Goal: Transaction & Acquisition: Purchase product/service

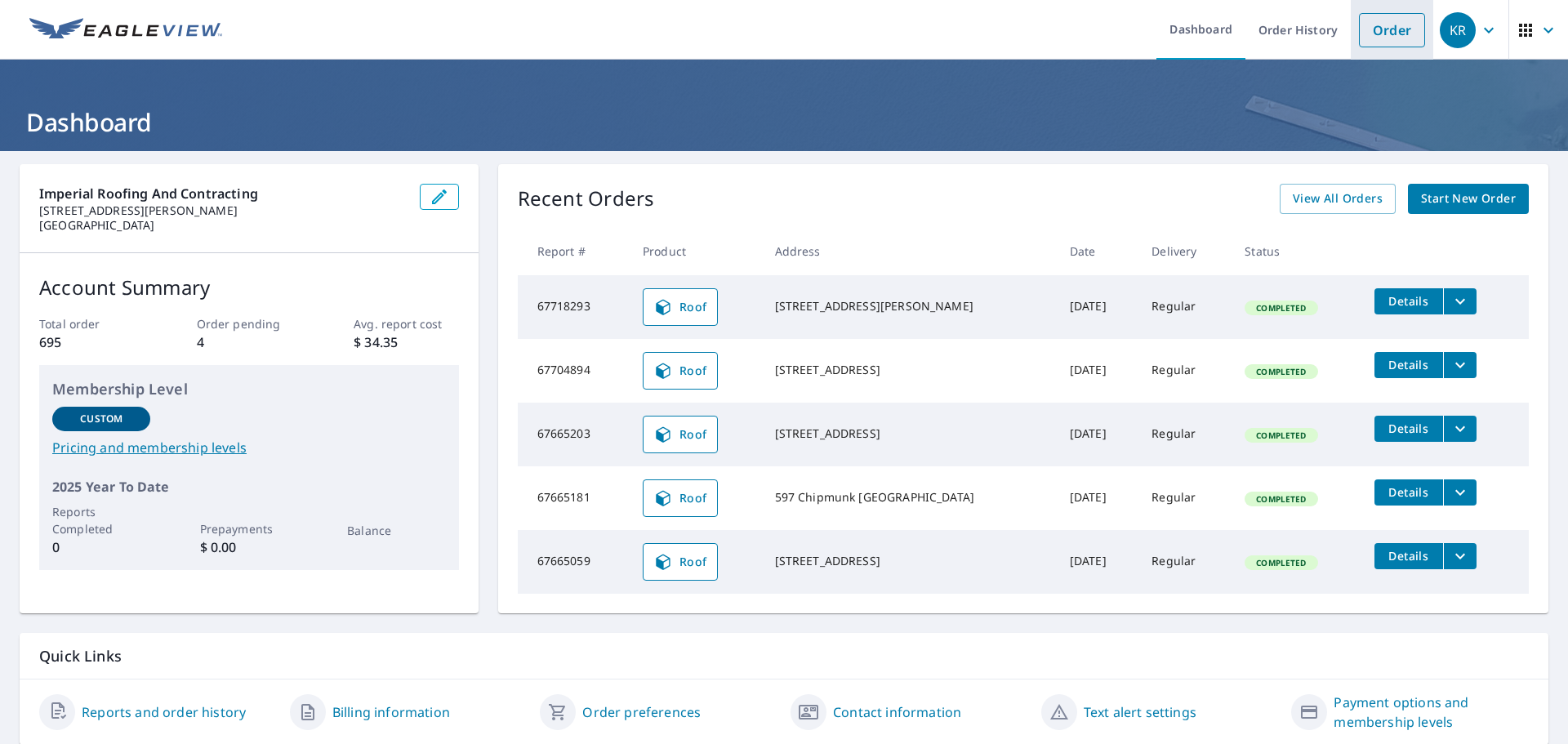
click at [1393, 35] on link "Order" at bounding box center [1391, 30] width 66 height 34
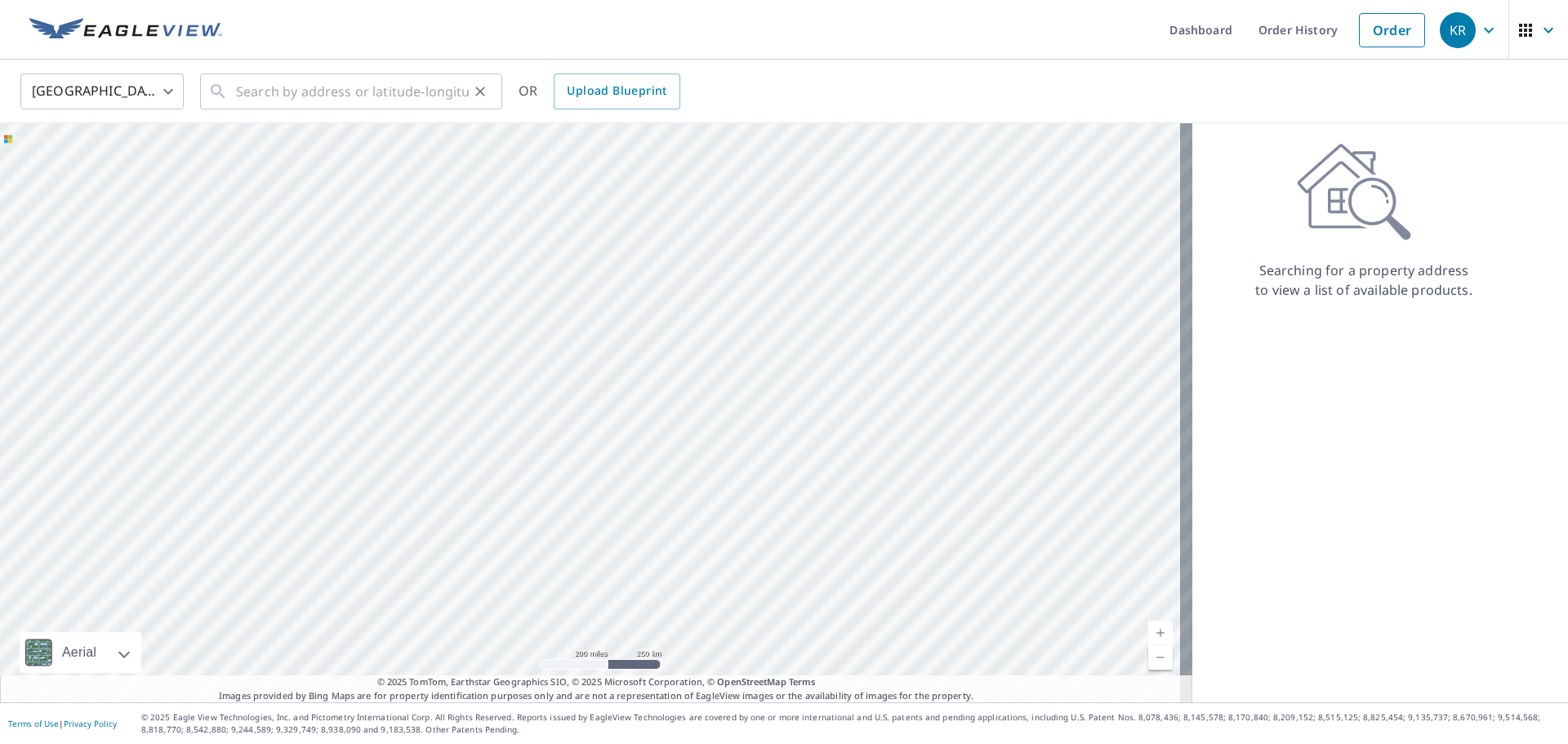
click at [224, 94] on icon at bounding box center [217, 91] width 19 height 19
drag, startPoint x: 235, startPoint y: 94, endPoint x: 247, endPoint y: 84, distance: 15.6
click at [247, 84] on input "text" at bounding box center [352, 91] width 233 height 46
paste input "[STREET_ADDRESS][PERSON_NAME]"
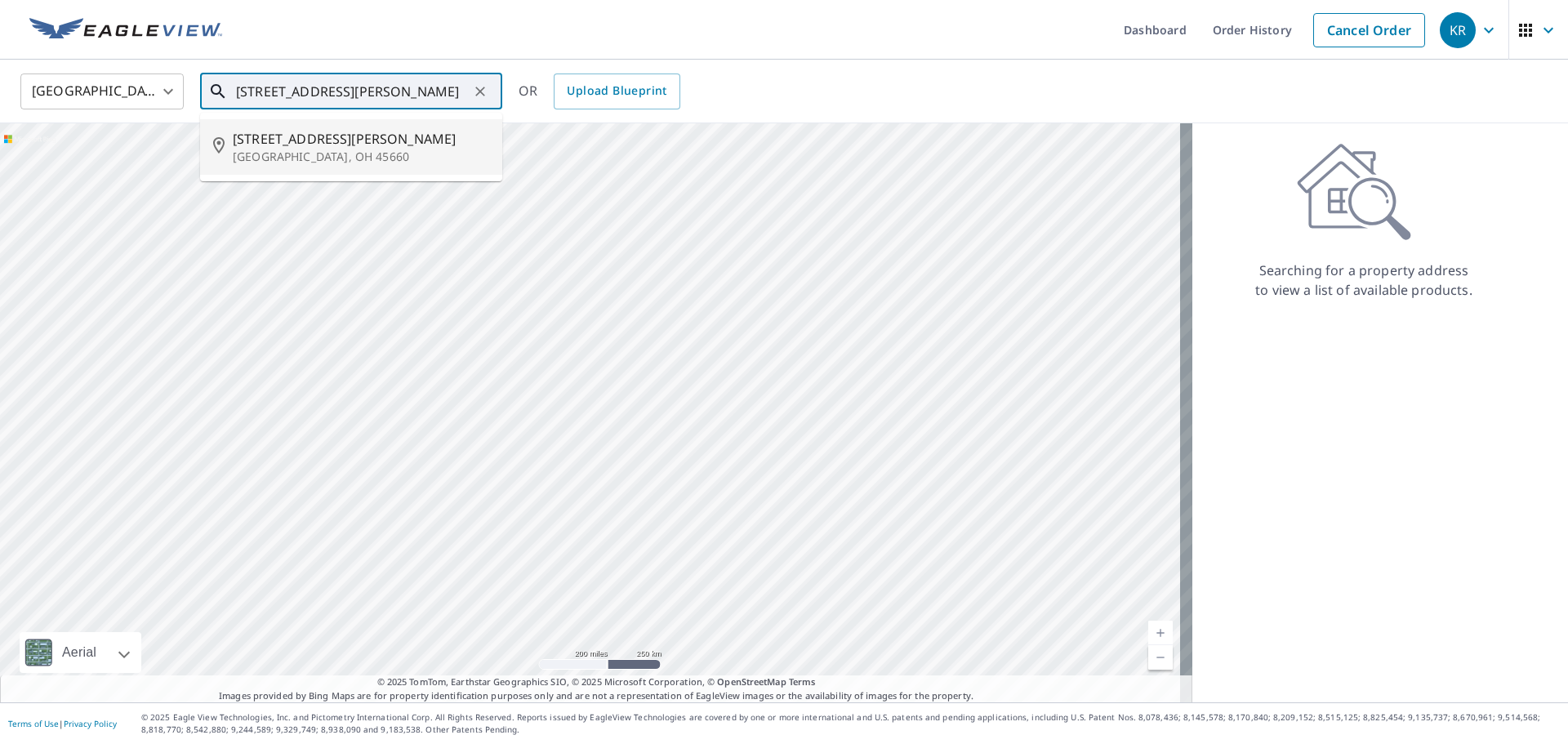
click at [331, 158] on p "[GEOGRAPHIC_DATA], OH 45660" at bounding box center [361, 157] width 256 height 17
type input "[STREET_ADDRESS][PERSON_NAME]"
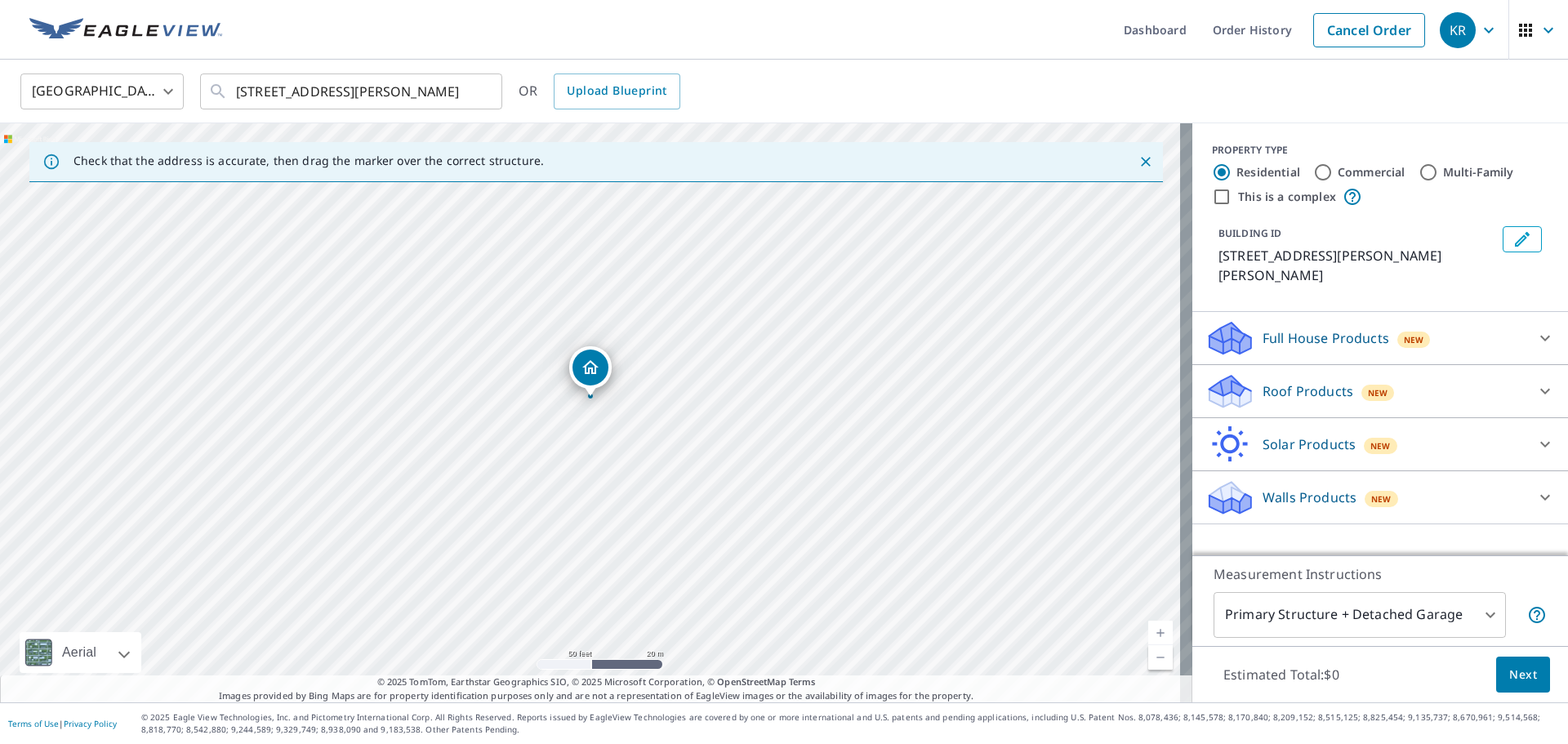
drag, startPoint x: 597, startPoint y: 385, endPoint x: 597, endPoint y: 371, distance: 14.0
click at [1535, 382] on icon at bounding box center [1545, 391] width 19 height 19
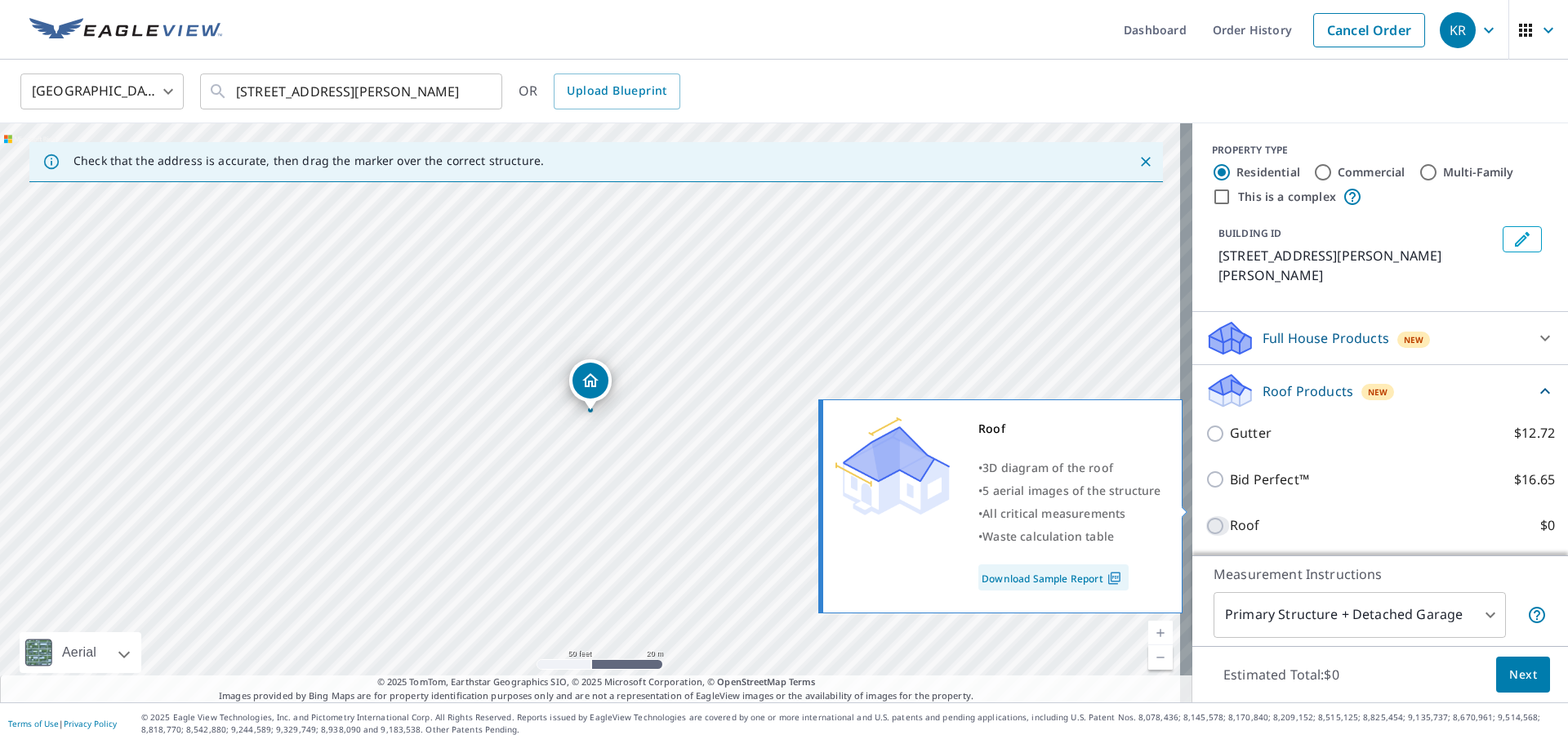
click at [1206, 516] on input "Roof $0" at bounding box center [1217, 525] width 24 height 19
checkbox input "true"
type input "3"
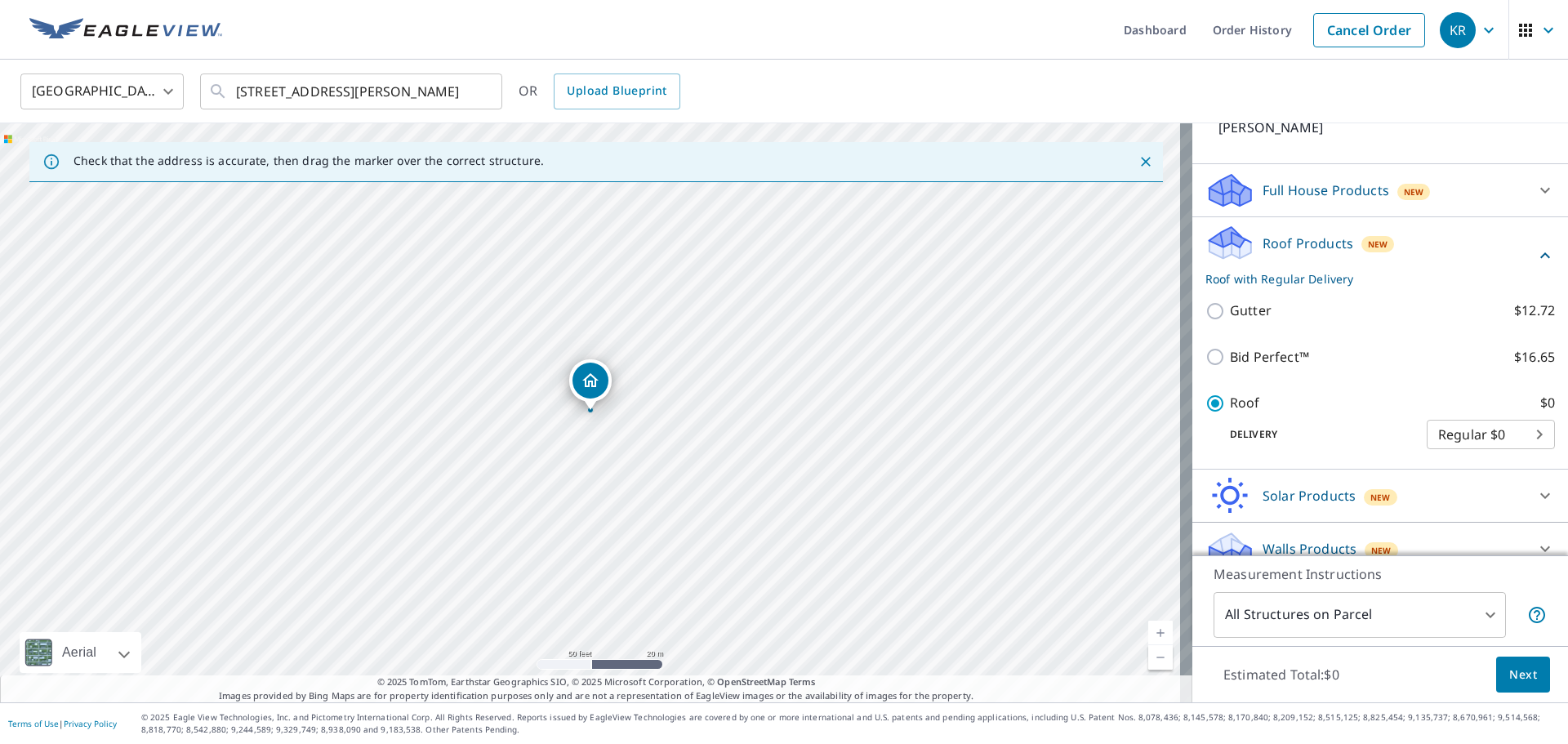
scroll to position [104, 0]
click at [1517, 681] on span "Next" at bounding box center [1522, 675] width 28 height 20
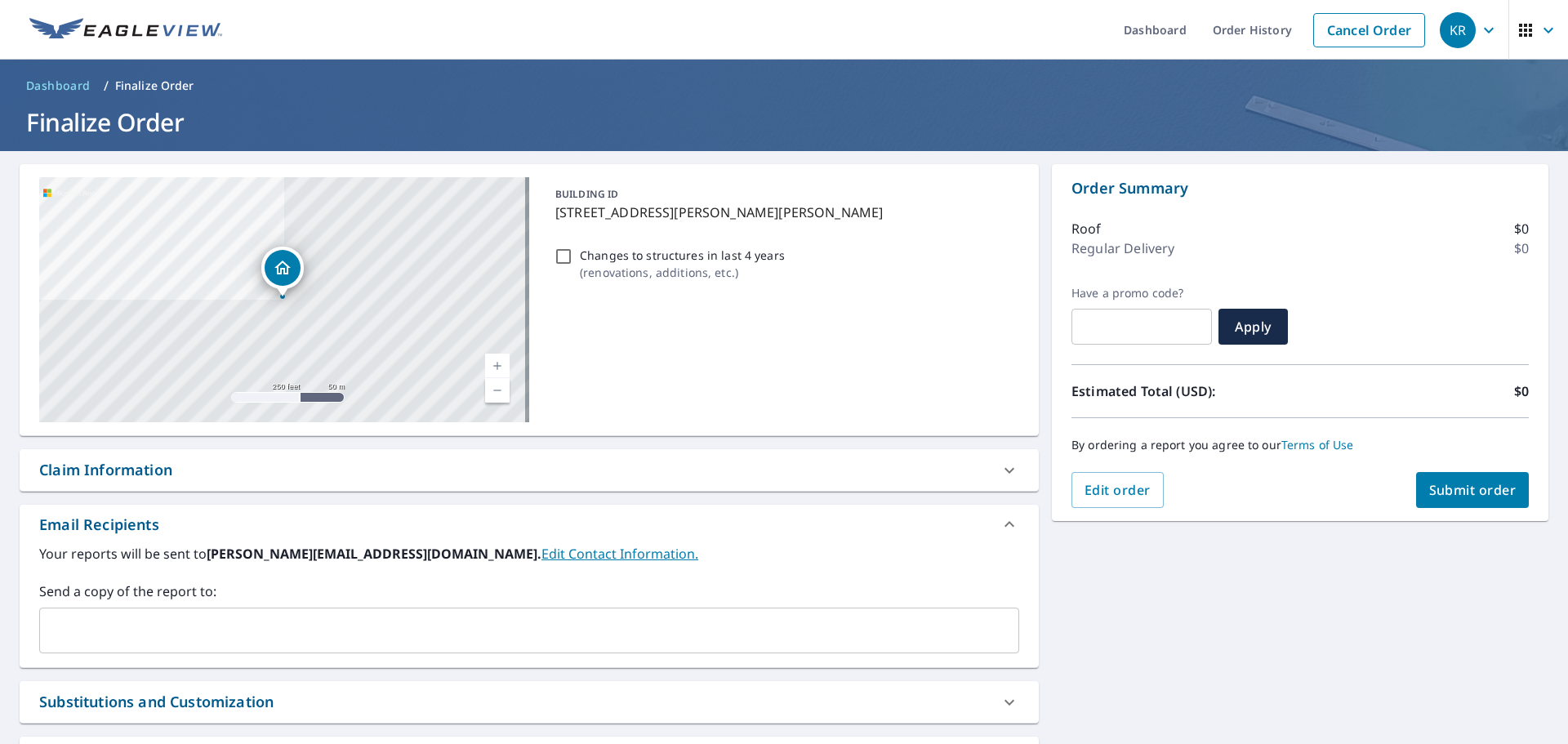
click at [229, 630] on input "text" at bounding box center [517, 630] width 941 height 31
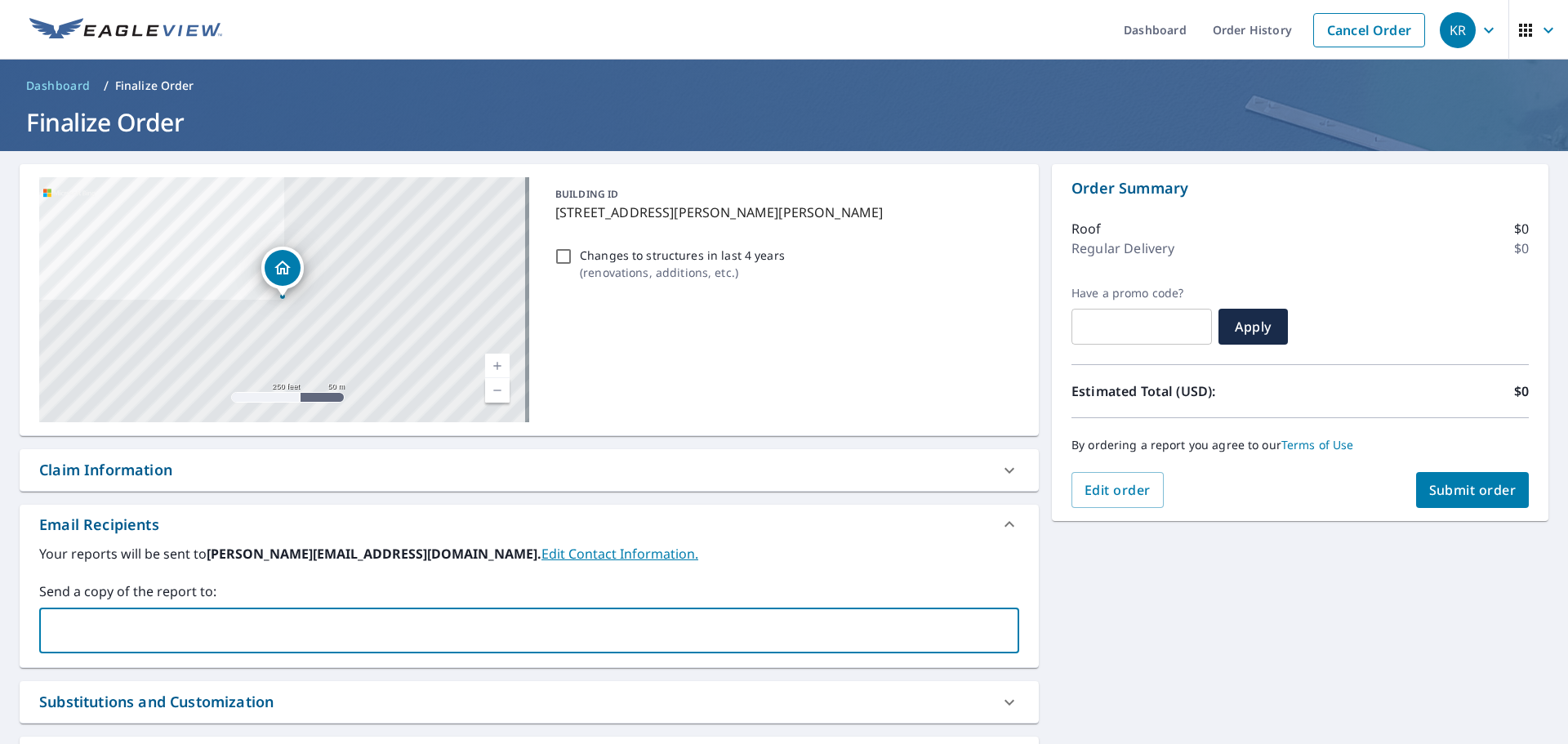
type input "[EMAIL_ADDRESS][DOMAIN_NAME]"
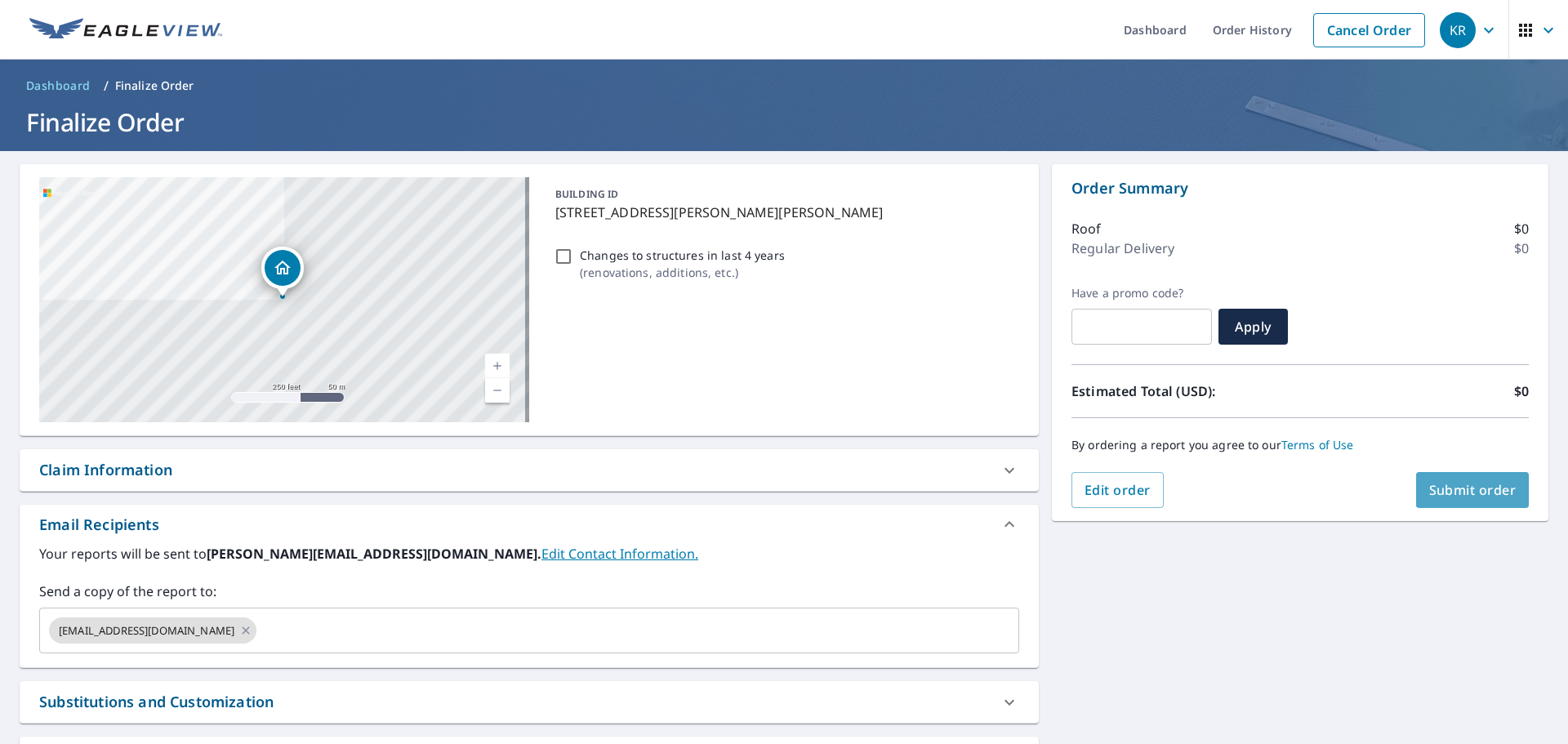
click at [1429, 490] on span "Submit order" at bounding box center [1473, 490] width 88 height 18
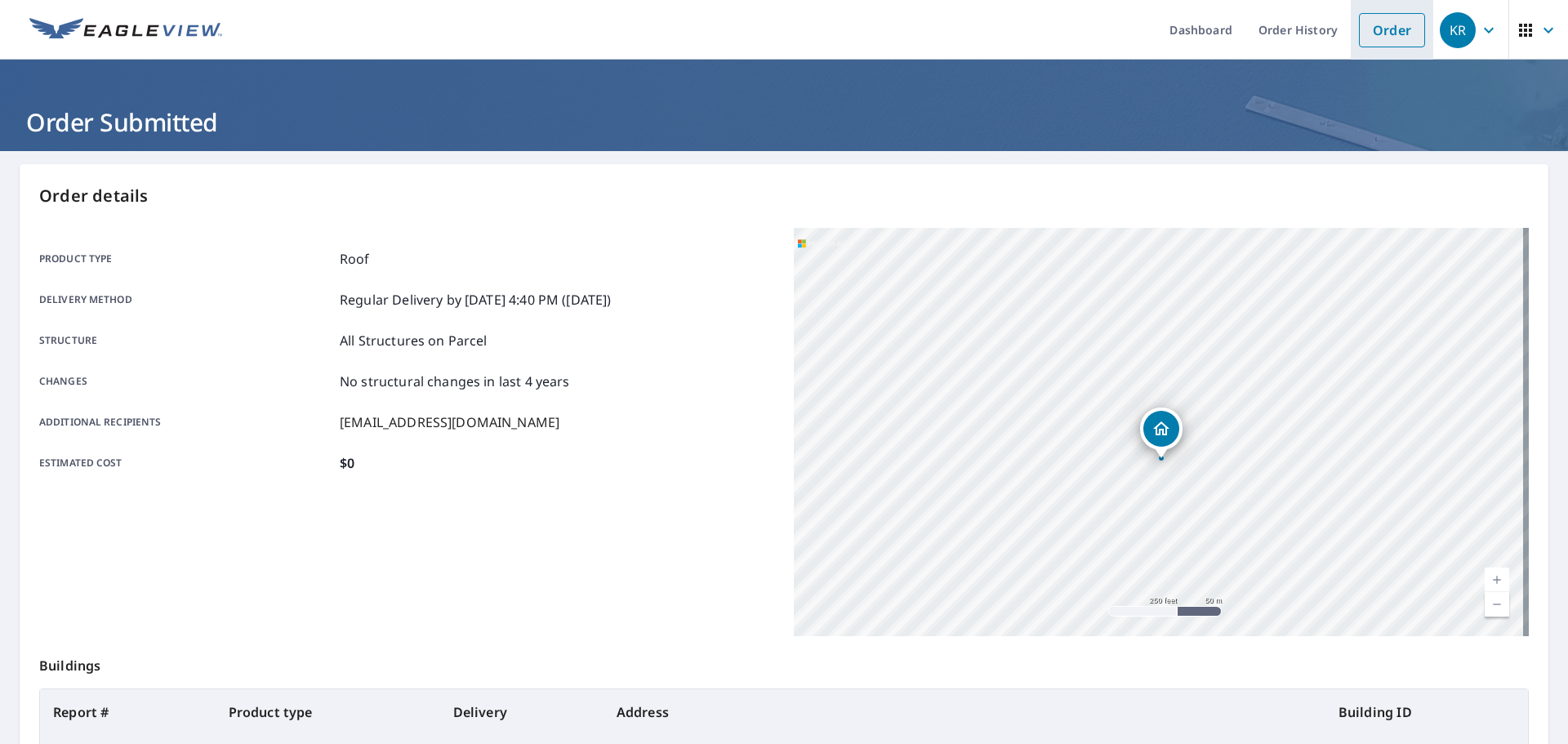
click at [1368, 23] on link "Order" at bounding box center [1391, 30] width 66 height 34
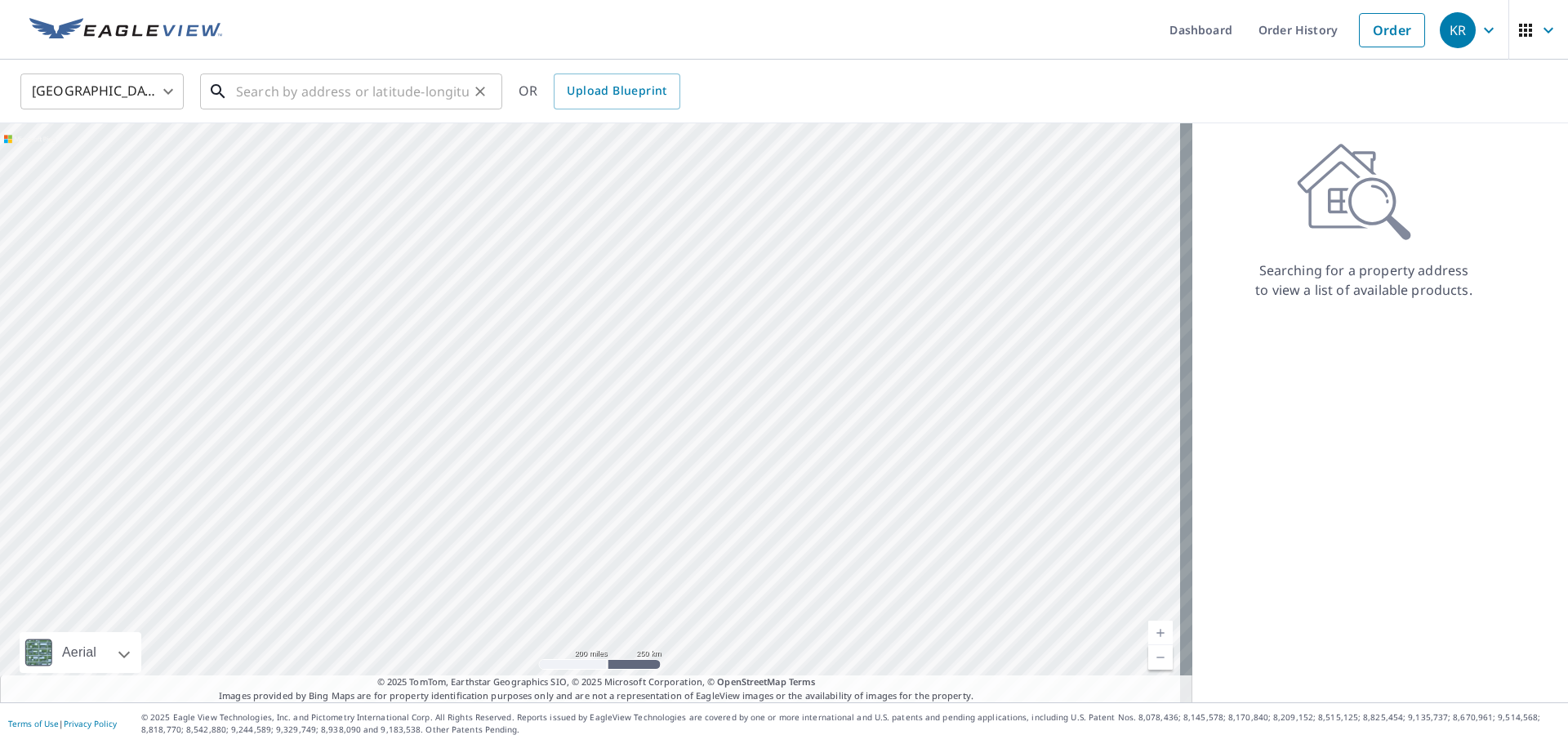
click at [362, 94] on input "text" at bounding box center [352, 91] width 233 height 46
paste input "[STREET_ADDRESS][PERSON_NAME]"
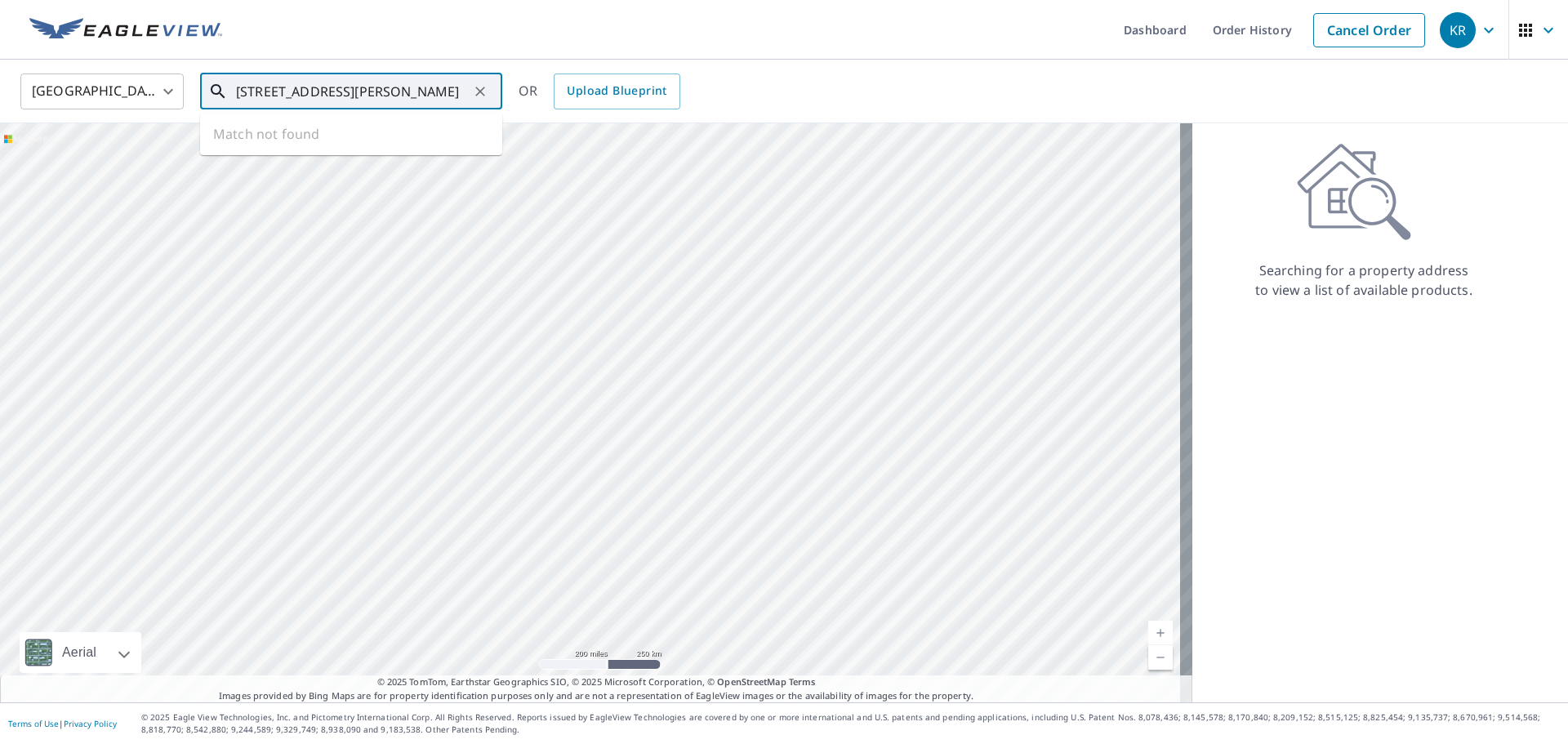
click at [241, 89] on input "[STREET_ADDRESS][PERSON_NAME]" at bounding box center [352, 91] width 233 height 46
click at [432, 90] on input "[STREET_ADDRESS][PERSON_NAME]" at bounding box center [352, 91] width 233 height 46
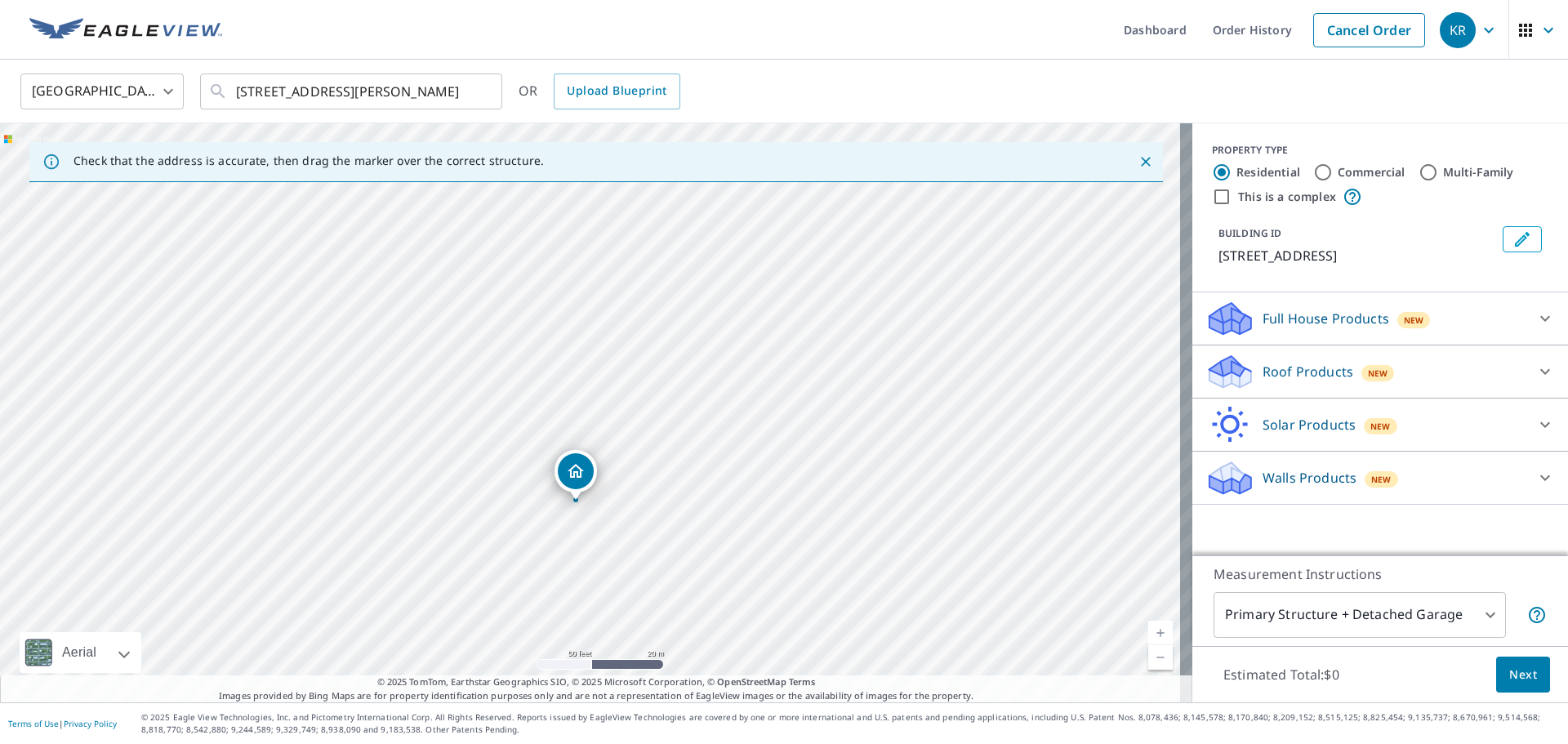
drag, startPoint x: 940, startPoint y: 502, endPoint x: 1005, endPoint y: 575, distance: 97.7
click at [1005, 575] on div "[STREET_ADDRESS][PERSON_NAME]" at bounding box center [596, 412] width 1192 height 579
drag, startPoint x: 537, startPoint y: 491, endPoint x: 961, endPoint y: 707, distance: 475.8
click at [973, 711] on div "Dashboard Order History Cancel Order KR [GEOGRAPHIC_DATA] US ​ [STREET_ADDRESS]…" at bounding box center [784, 372] width 1568 height 744
drag, startPoint x: 775, startPoint y: 440, endPoint x: 855, endPoint y: 736, distance: 306.6
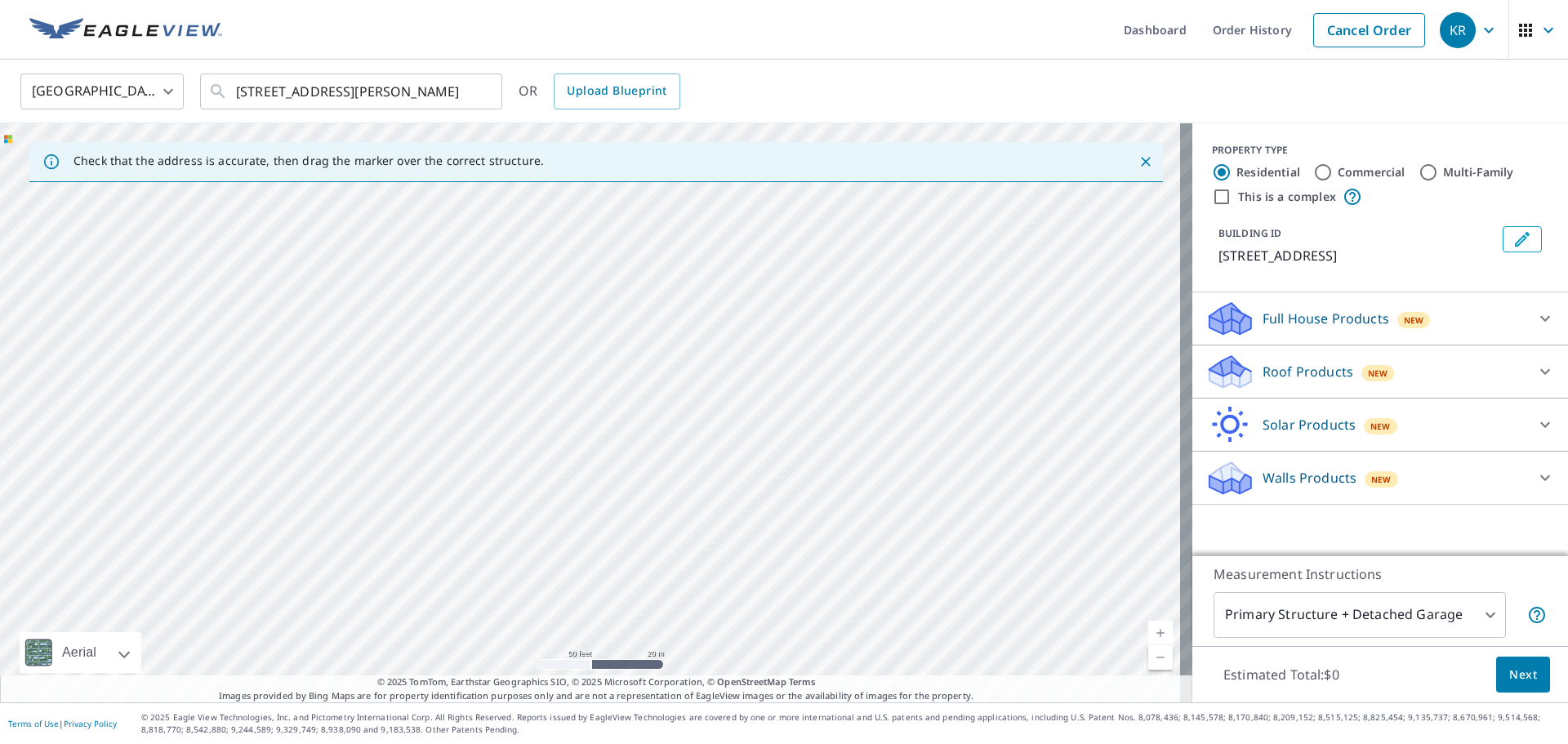
click at [853, 732] on div "Dashboard Order History Cancel Order KR [GEOGRAPHIC_DATA] US ​ [STREET_ADDRESS]…" at bounding box center [784, 372] width 1568 height 744
drag, startPoint x: 766, startPoint y: 256, endPoint x: 889, endPoint y: 782, distance: 540.2
click at [889, 743] on html "KR KR Dashboard Order History Cancel Order KR [GEOGRAPHIC_DATA] US ​ [STREET_AD…" at bounding box center [784, 372] width 1568 height 744
click at [466, 92] on input "[STREET_ADDRESS][PERSON_NAME]" at bounding box center [352, 91] width 233 height 46
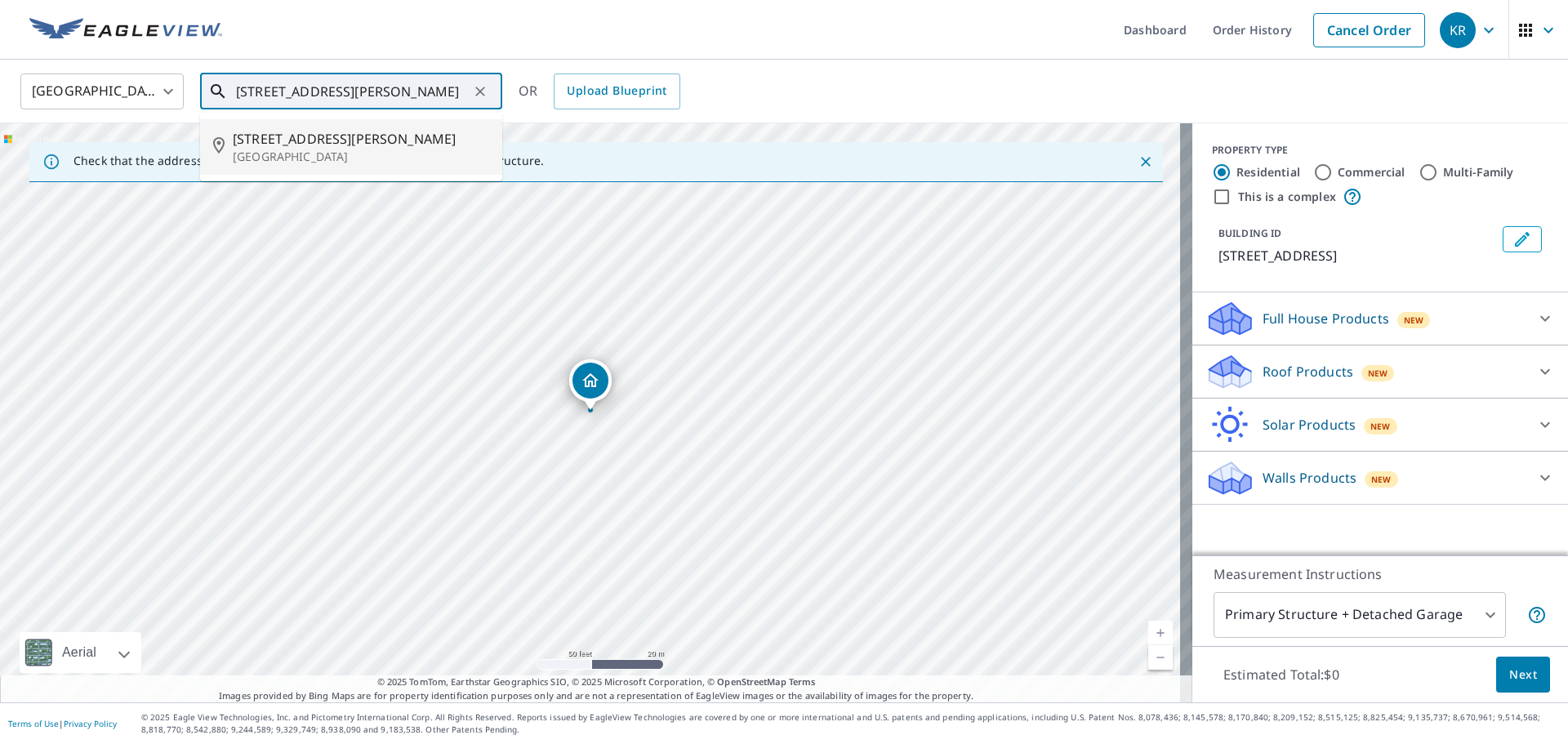
click at [376, 149] on p "[GEOGRAPHIC_DATA]" at bounding box center [361, 157] width 256 height 17
type input "[STREET_ADDRESS][PERSON_NAME]"
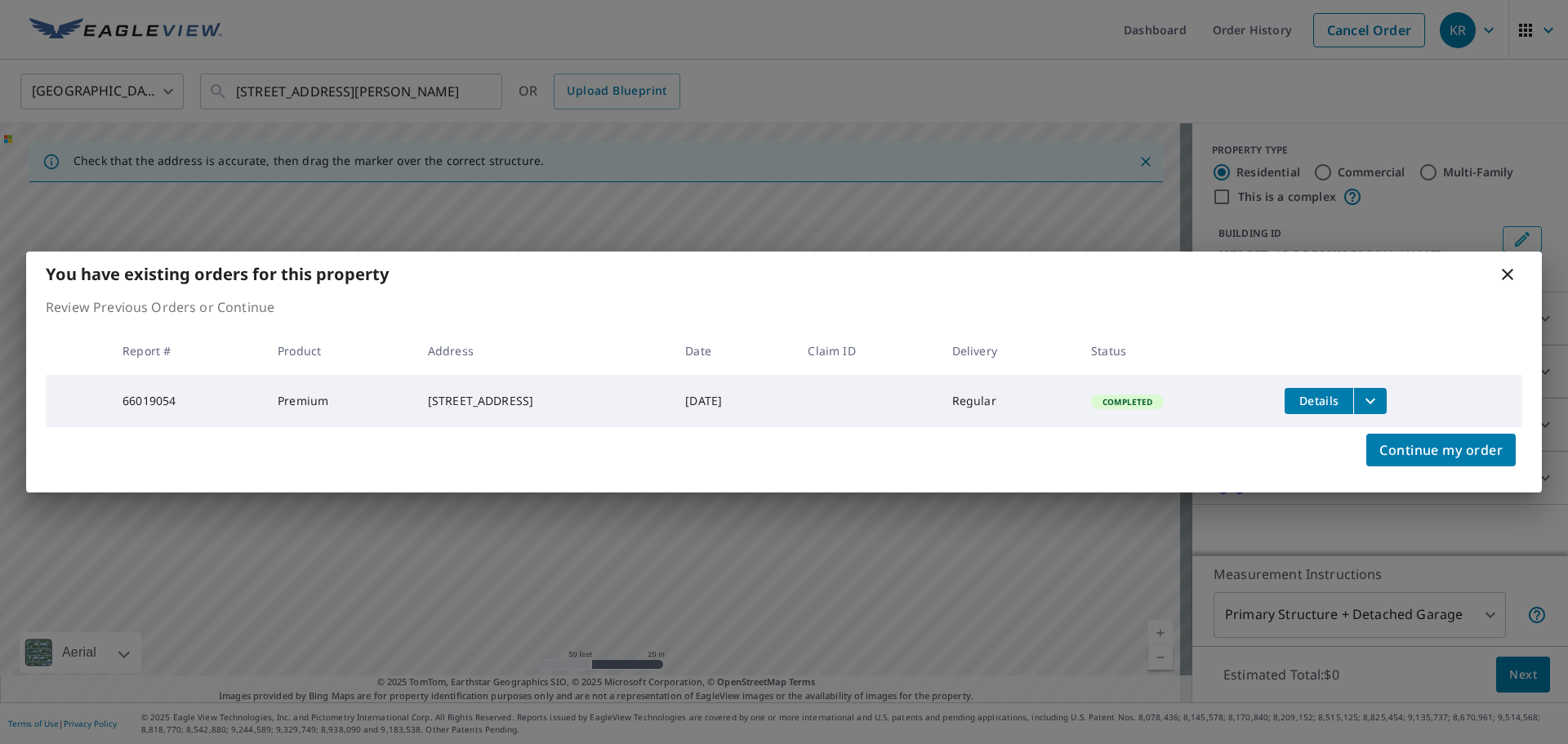
click at [1506, 269] on icon at bounding box center [1507, 274] width 19 height 19
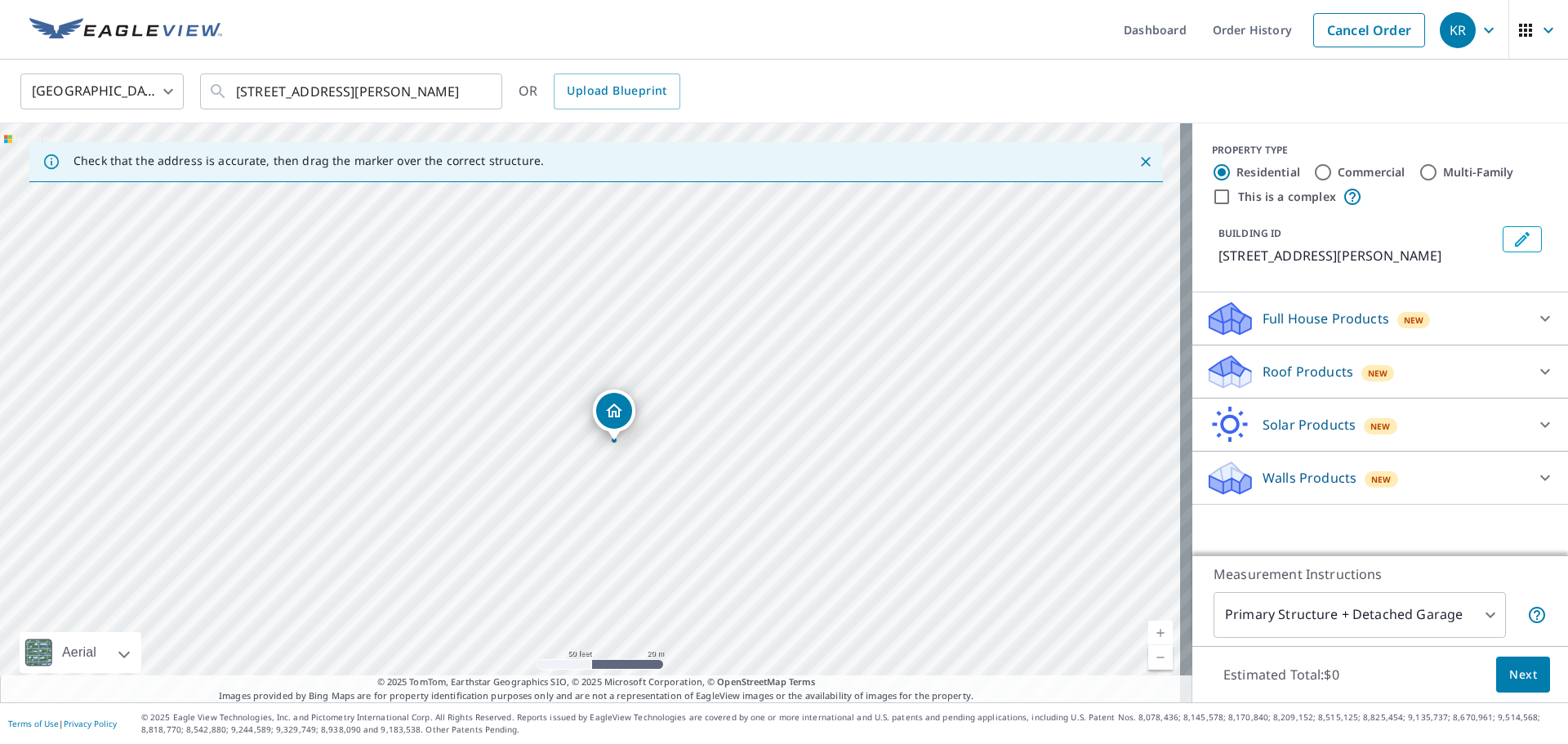
click at [398, 245] on div "[STREET_ADDRESS][PERSON_NAME]" at bounding box center [596, 412] width 1192 height 579
click at [1372, 382] on div "Roof Products New" at bounding box center [1365, 372] width 320 height 38
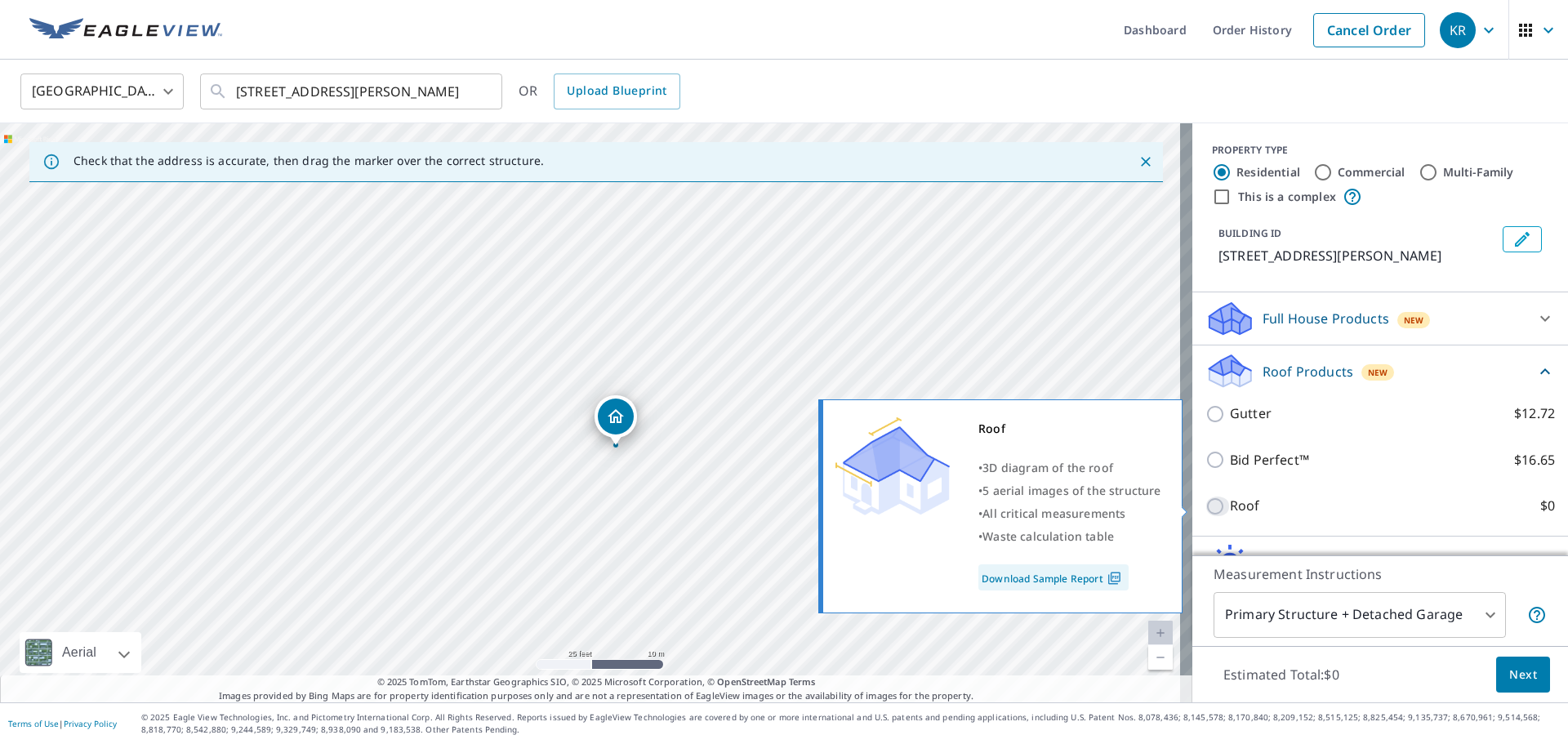
click at [1206, 504] on input "Roof $0" at bounding box center [1217, 506] width 24 height 19
checkbox input "true"
type input "3"
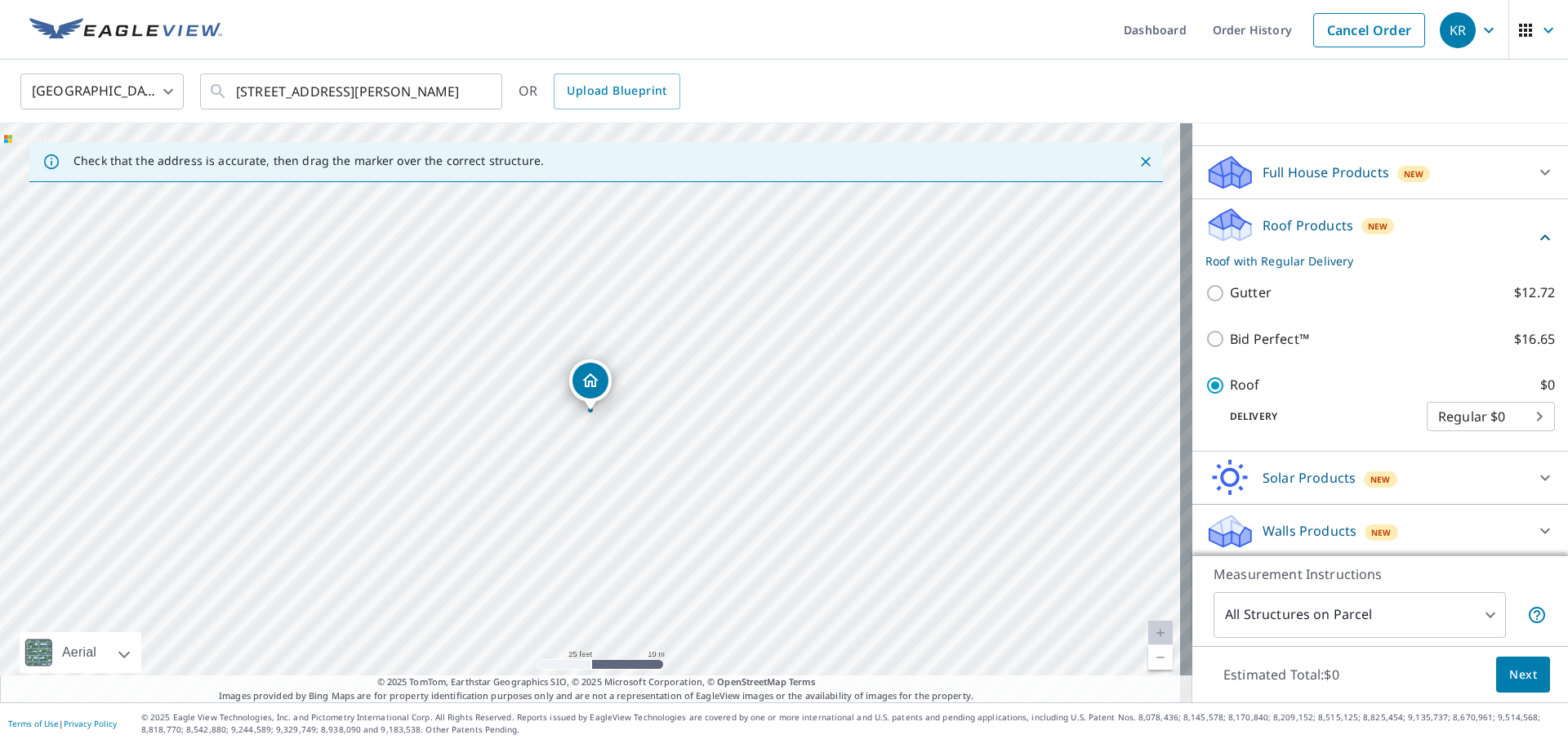
scroll to position [104, 0]
click at [1520, 686] on button "Next" at bounding box center [1523, 675] width 54 height 37
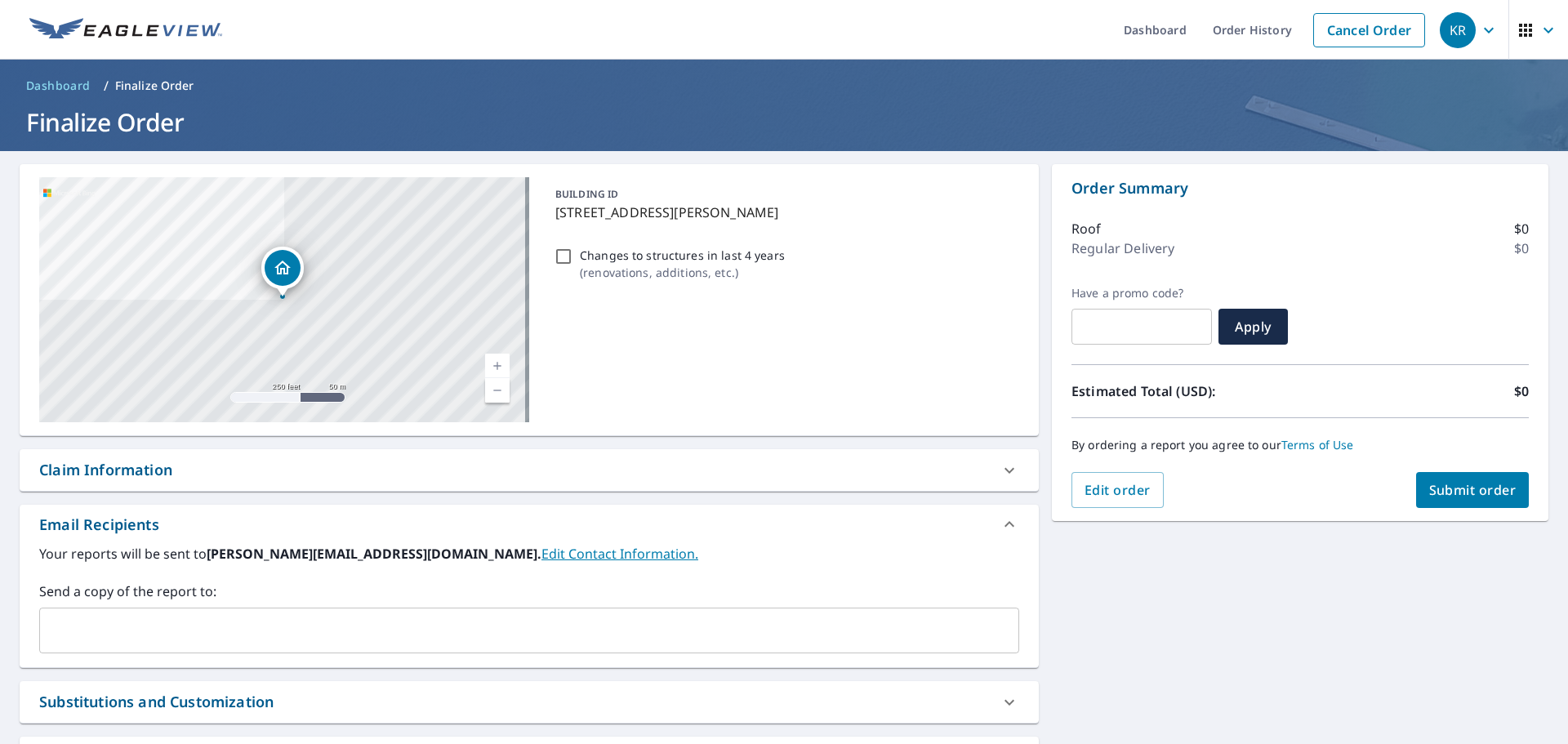
click at [311, 623] on input "text" at bounding box center [517, 630] width 941 height 31
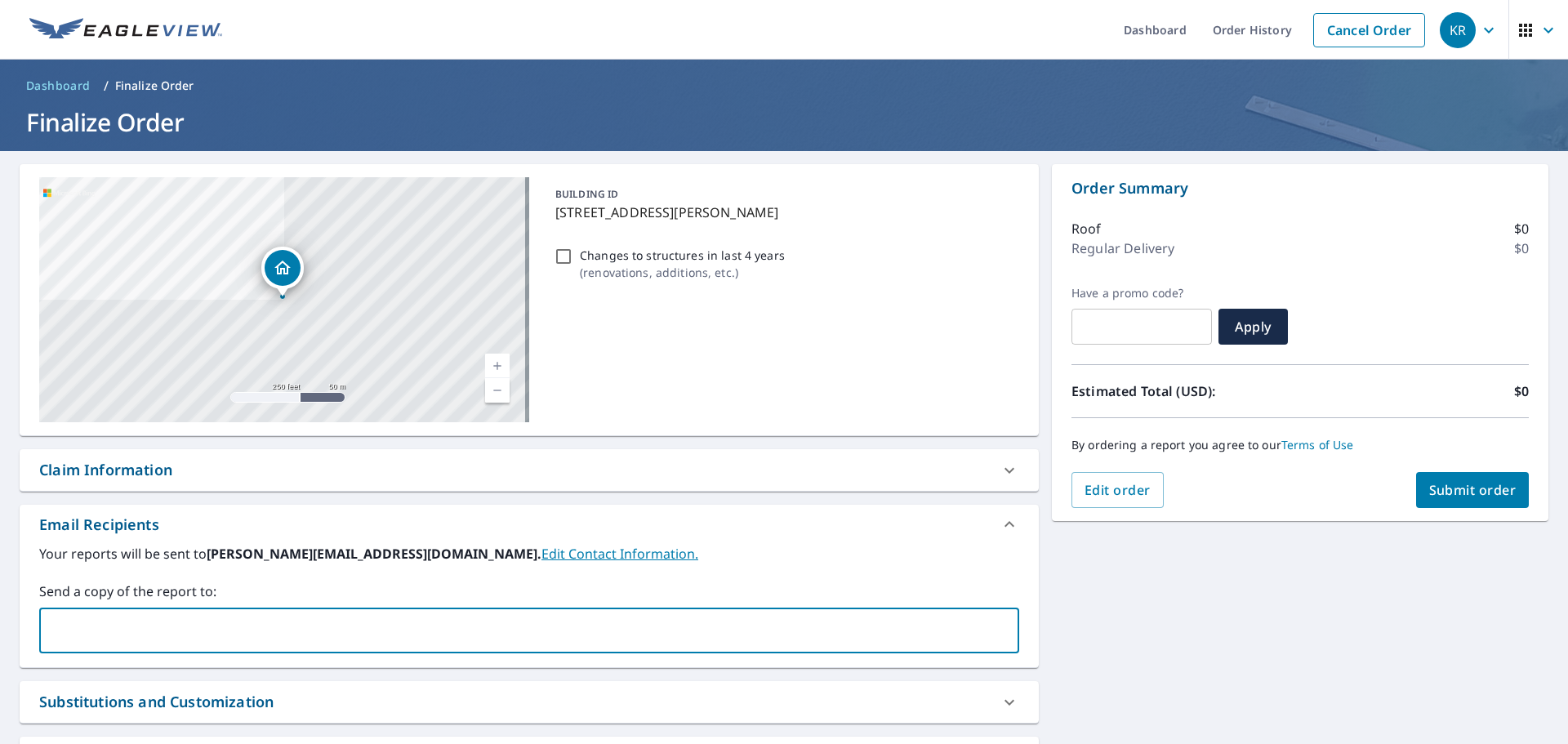
type input "[EMAIL_ADDRESS][DOMAIN_NAME]"
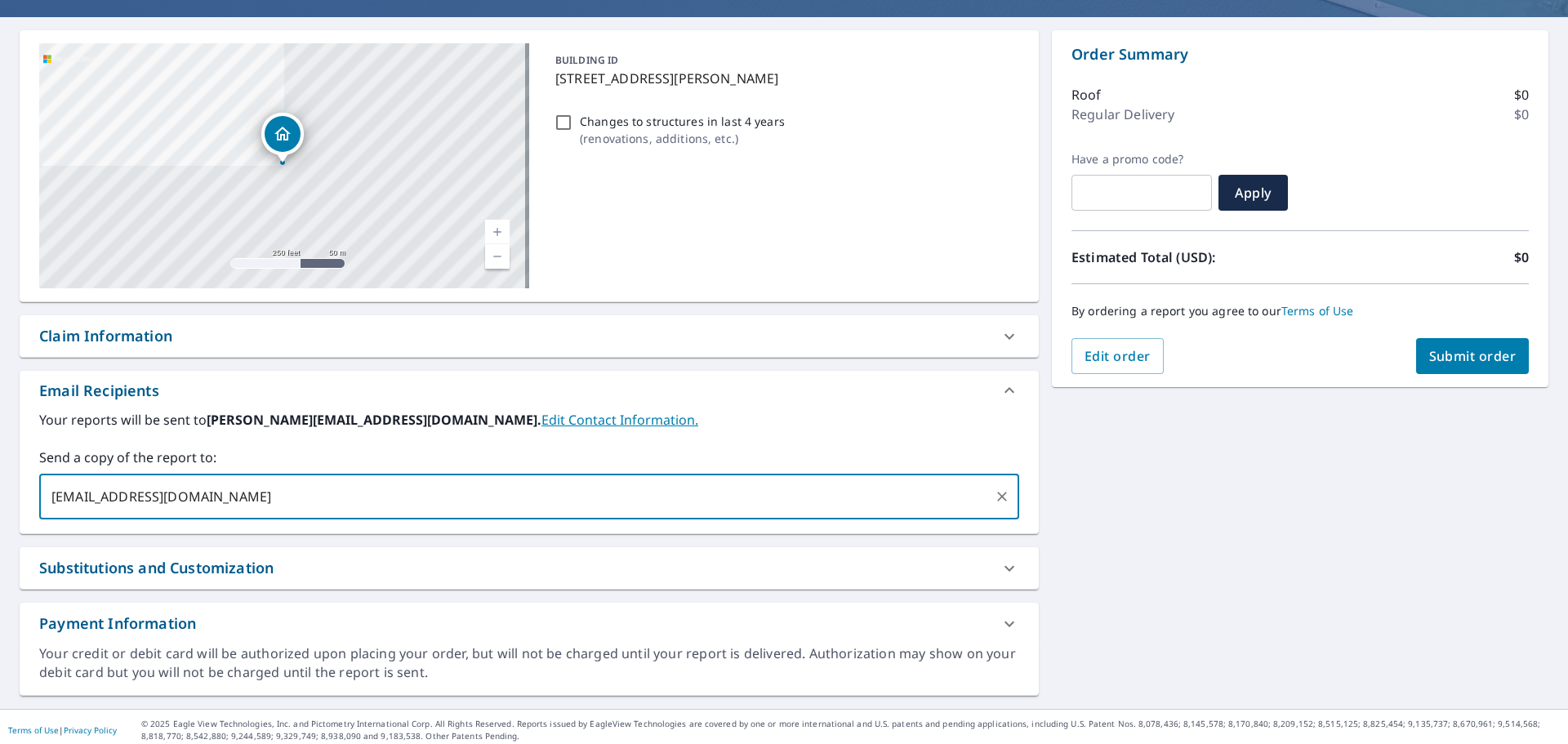
scroll to position [140, 0]
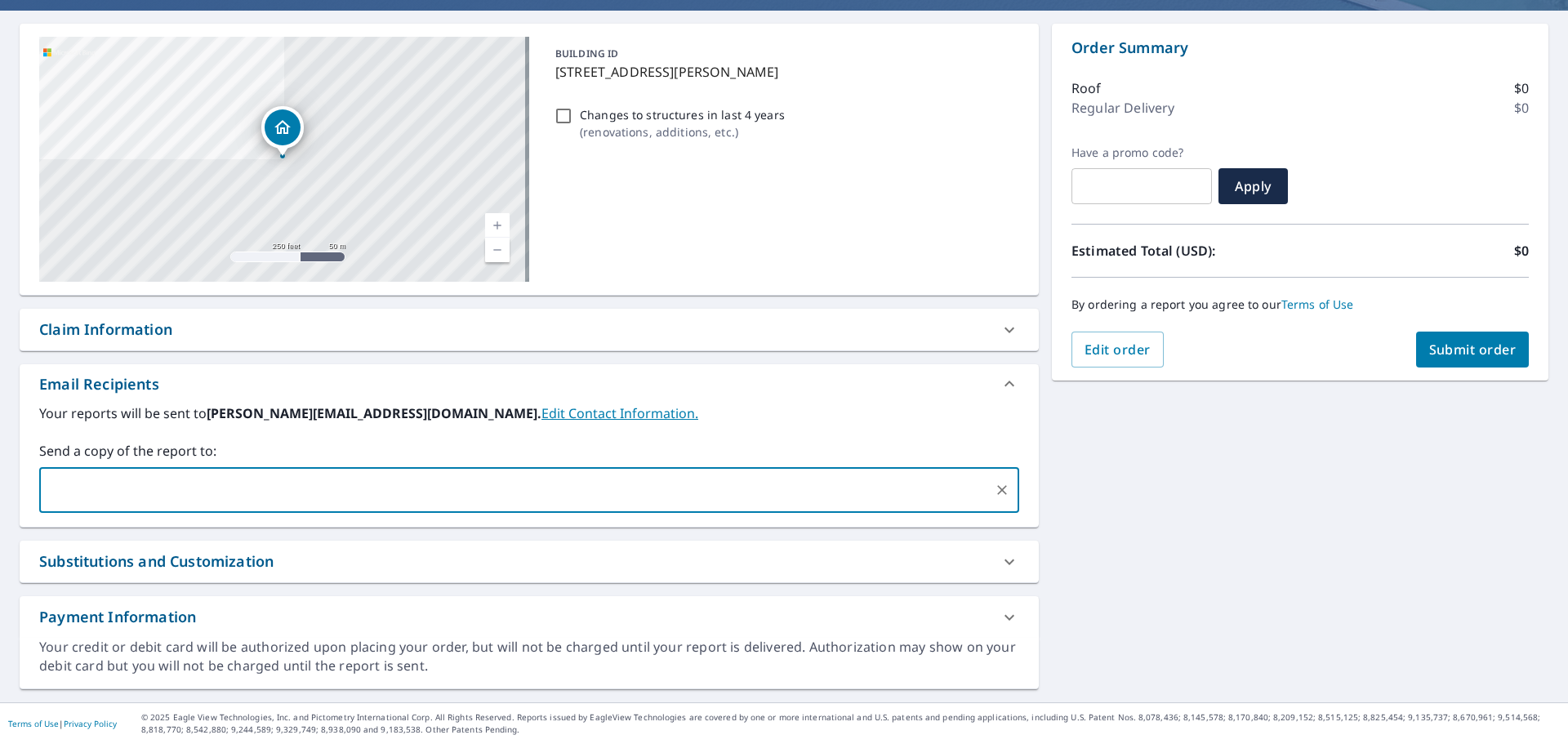
click at [1429, 352] on span "Submit order" at bounding box center [1473, 350] width 88 height 18
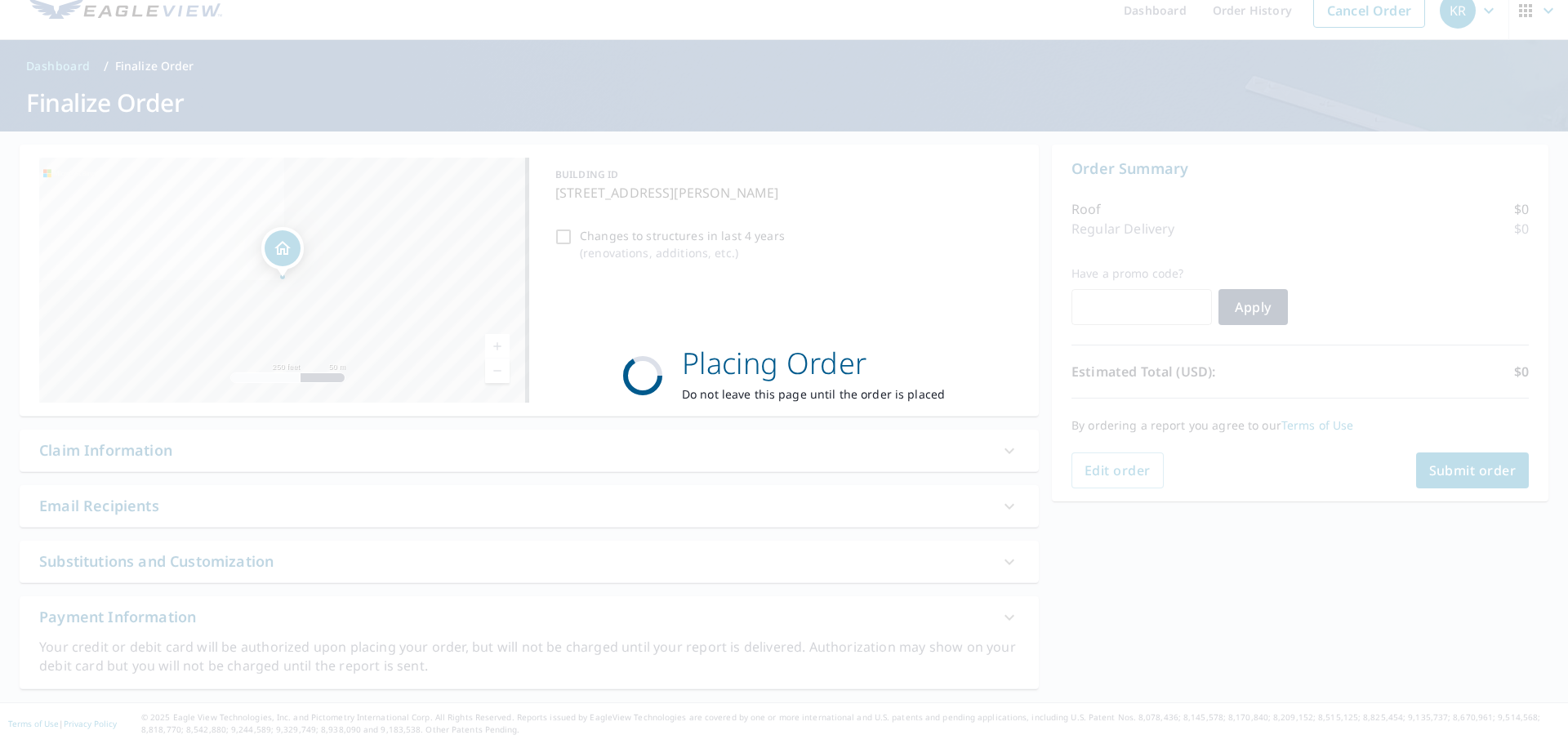
scroll to position [19, 0]
